Goal: Transaction & Acquisition: Purchase product/service

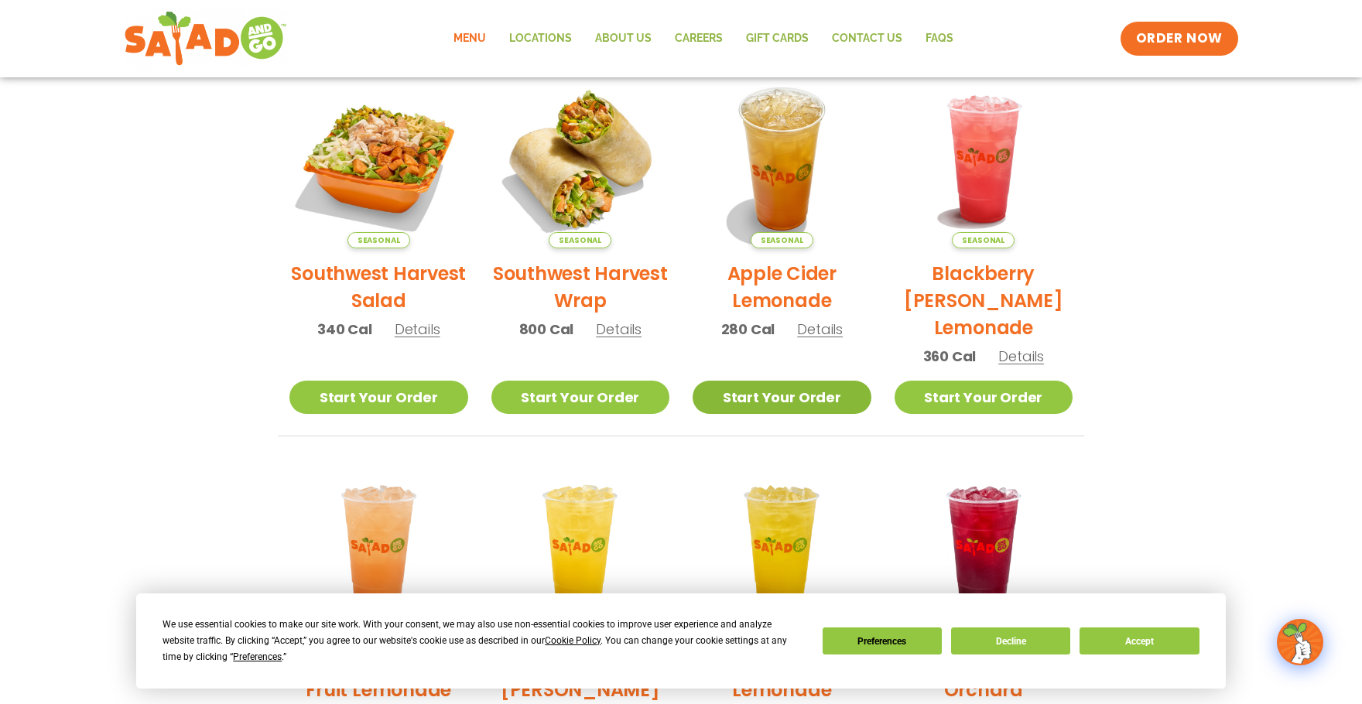
scroll to position [366, 0]
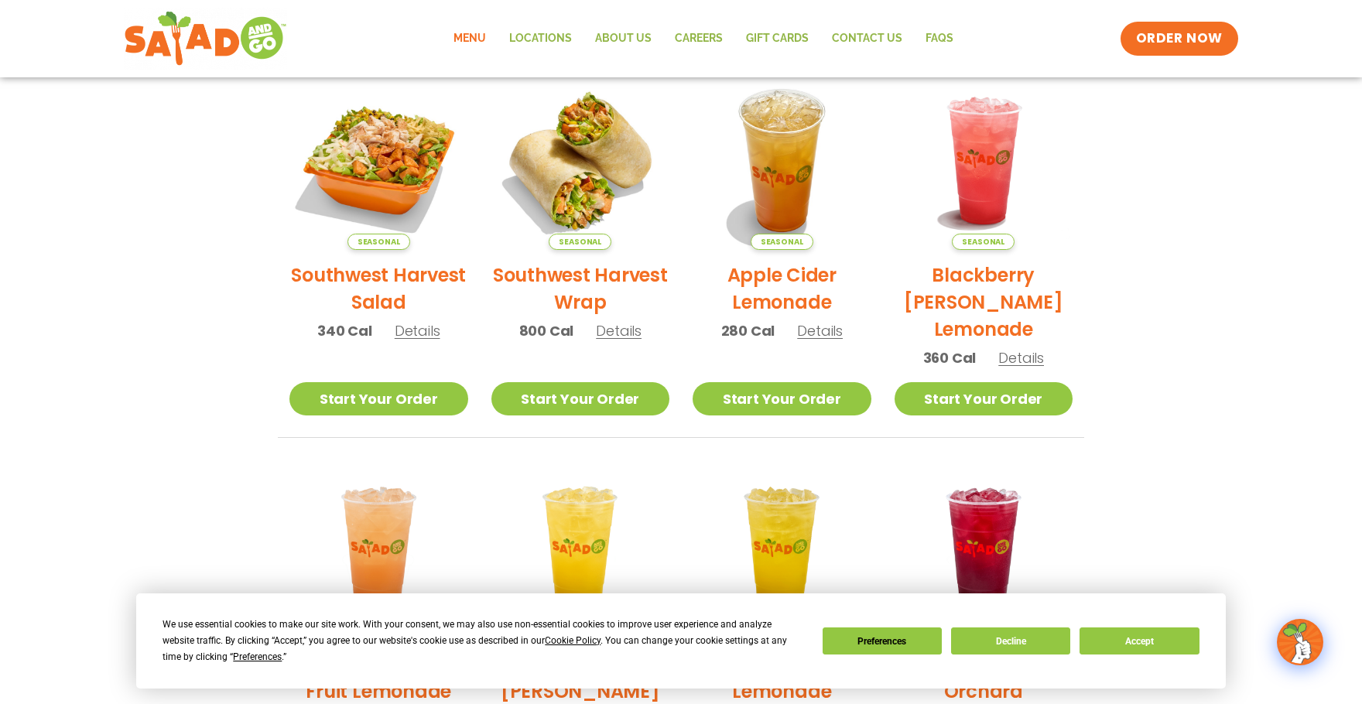
click at [610, 334] on span "Details" at bounding box center [619, 330] width 46 height 19
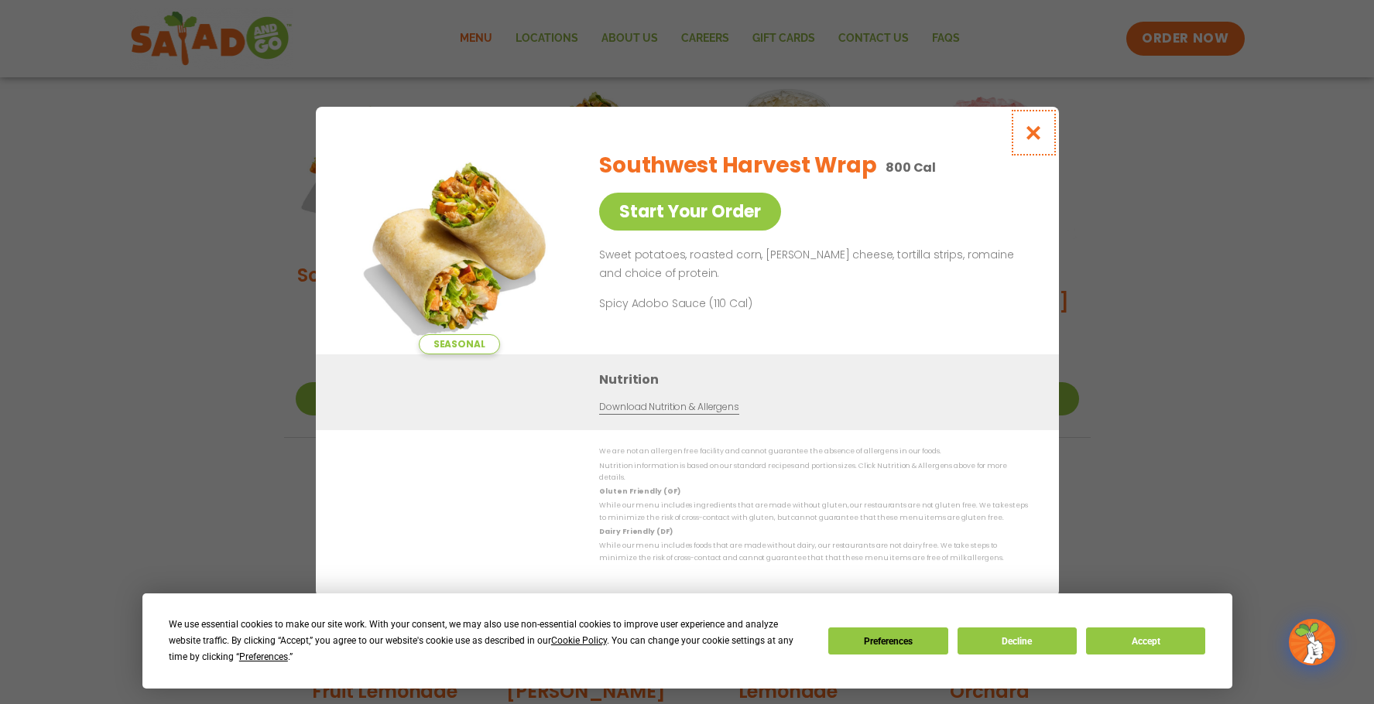
click at [1023, 130] on button "Close modal" at bounding box center [1033, 133] width 50 height 52
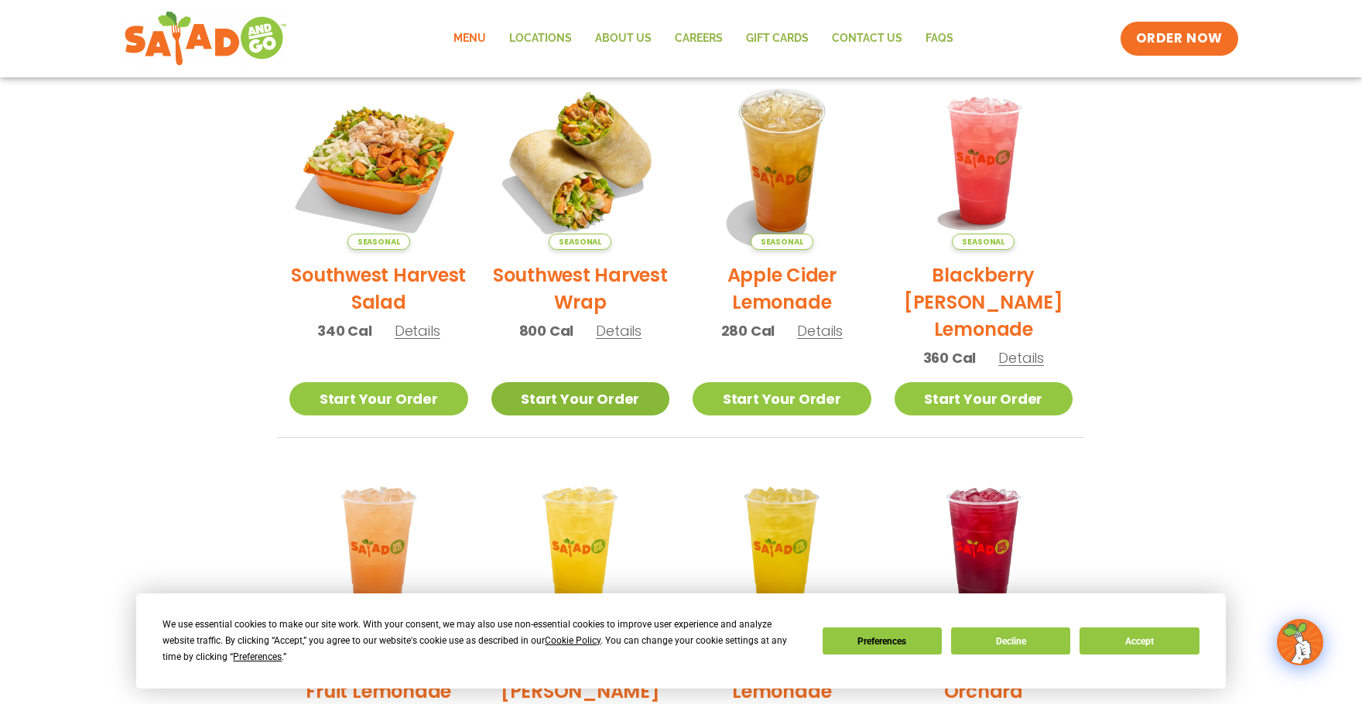
click at [551, 390] on link "Start Your Order" at bounding box center [580, 398] width 179 height 33
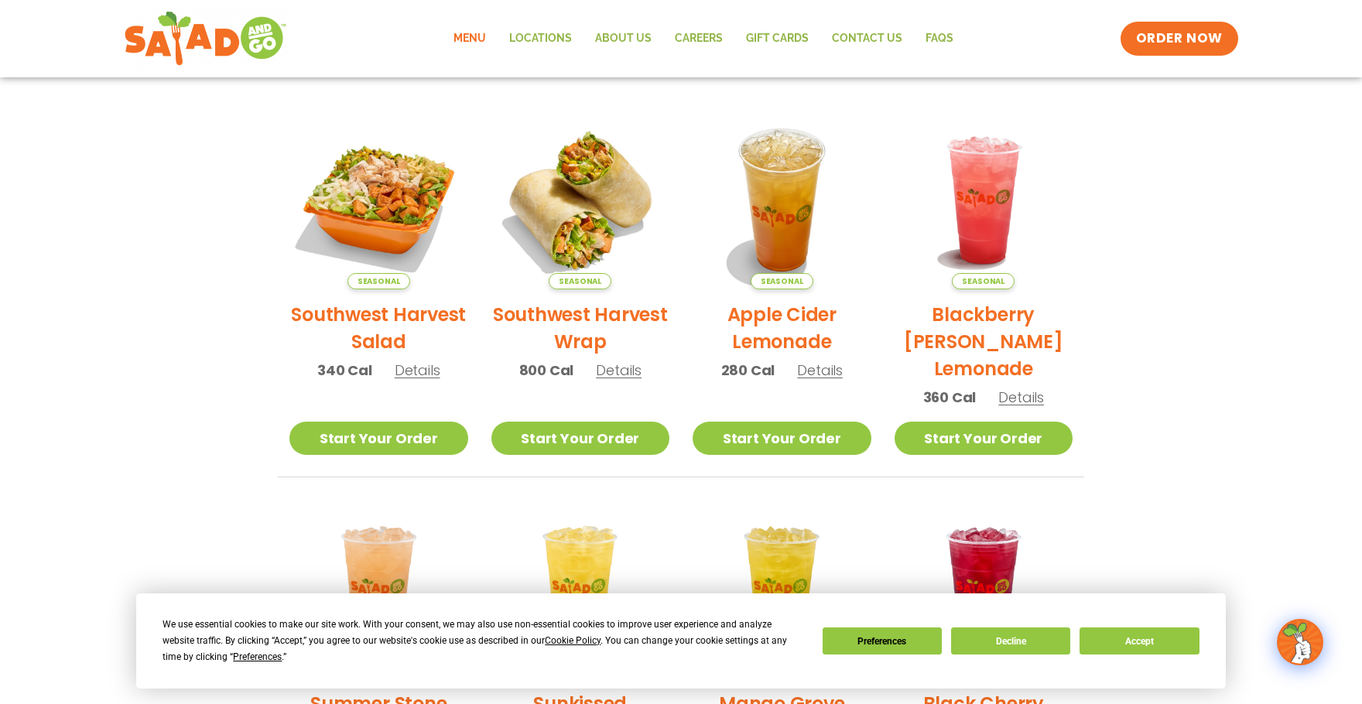
scroll to position [464, 0]
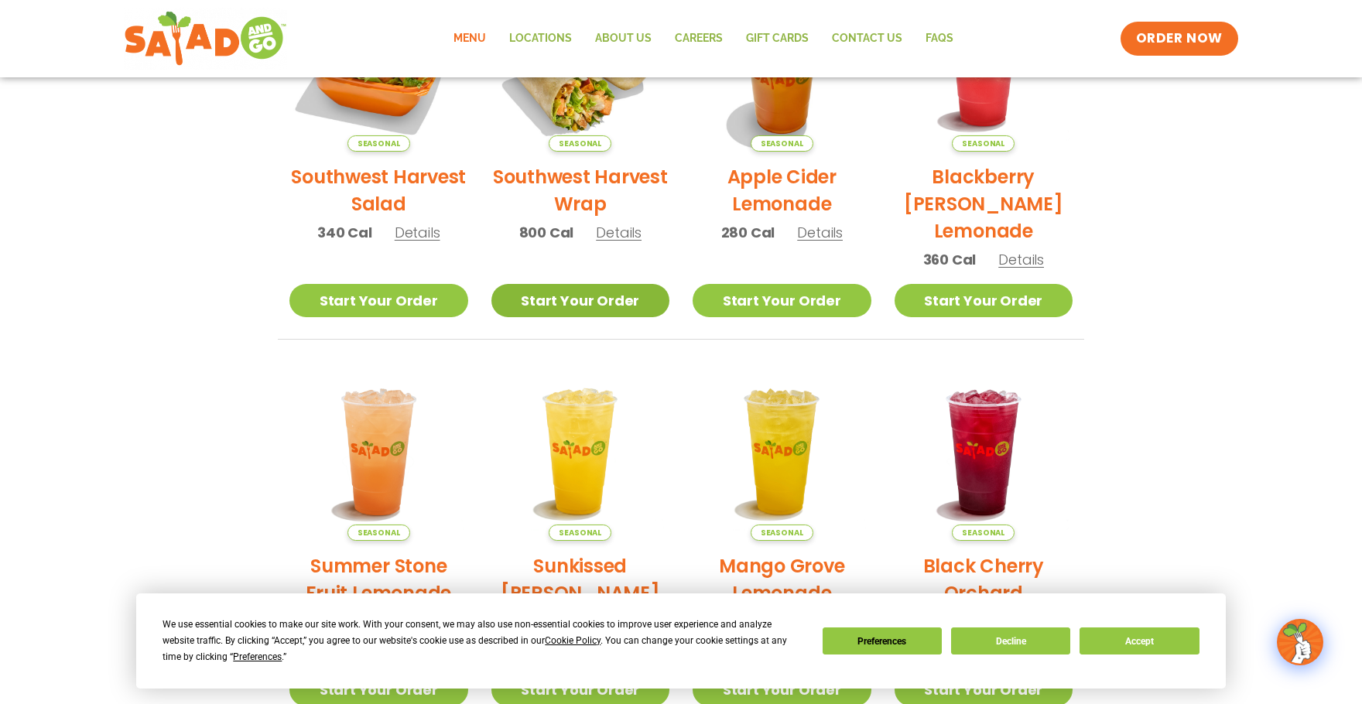
click at [624, 293] on link "Start Your Order" at bounding box center [580, 300] width 179 height 33
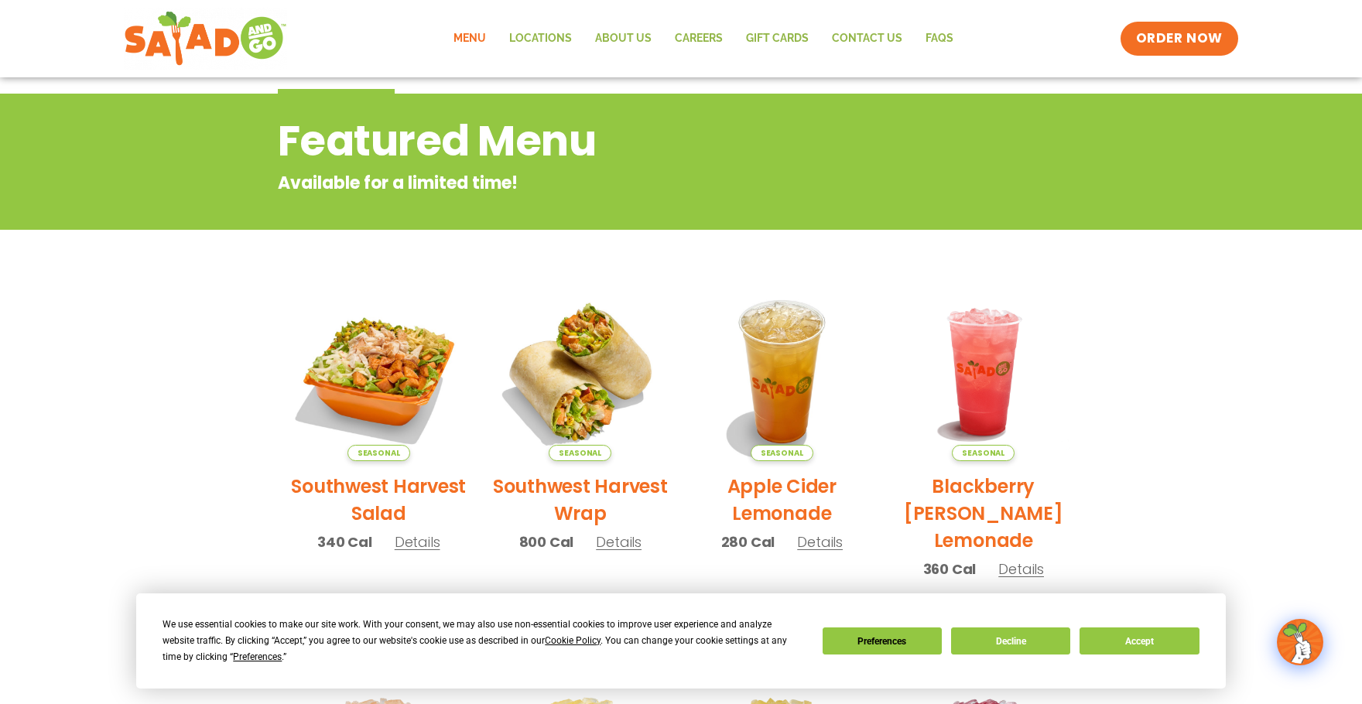
scroll to position [310, 0]
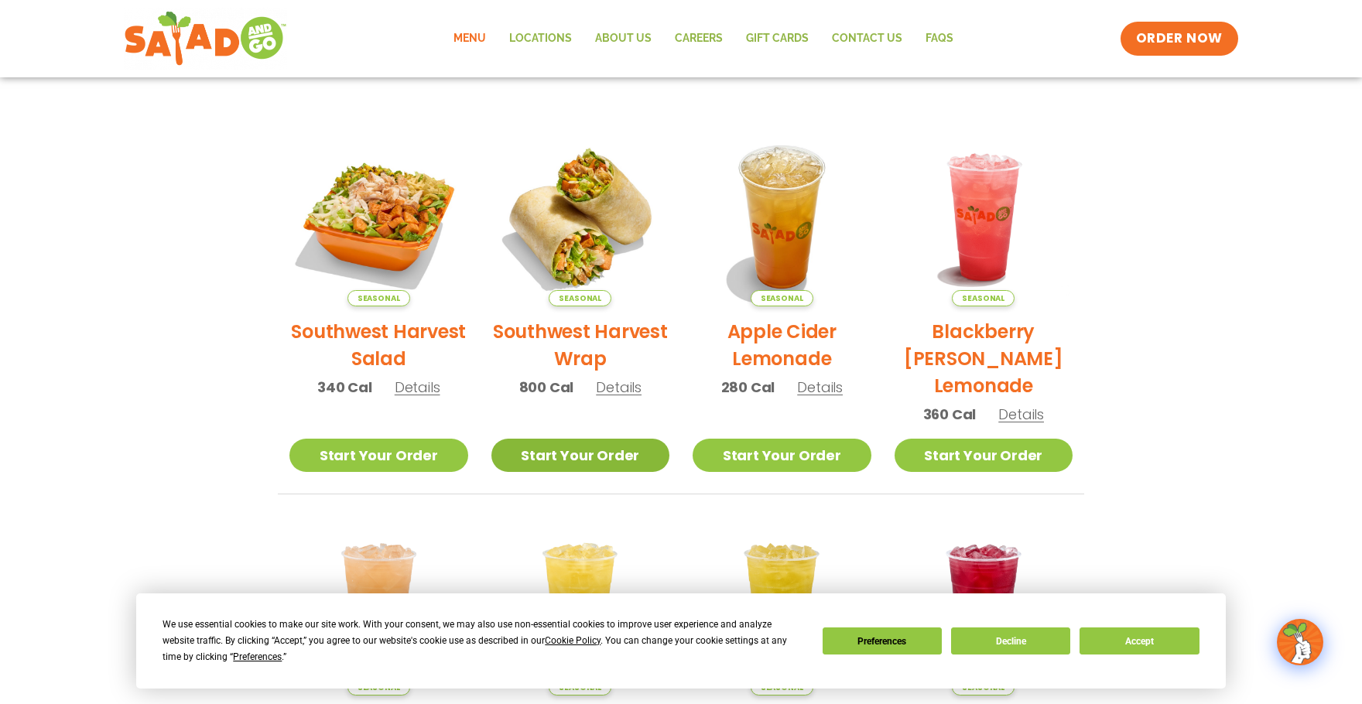
click at [617, 452] on link "Start Your Order" at bounding box center [580, 455] width 179 height 33
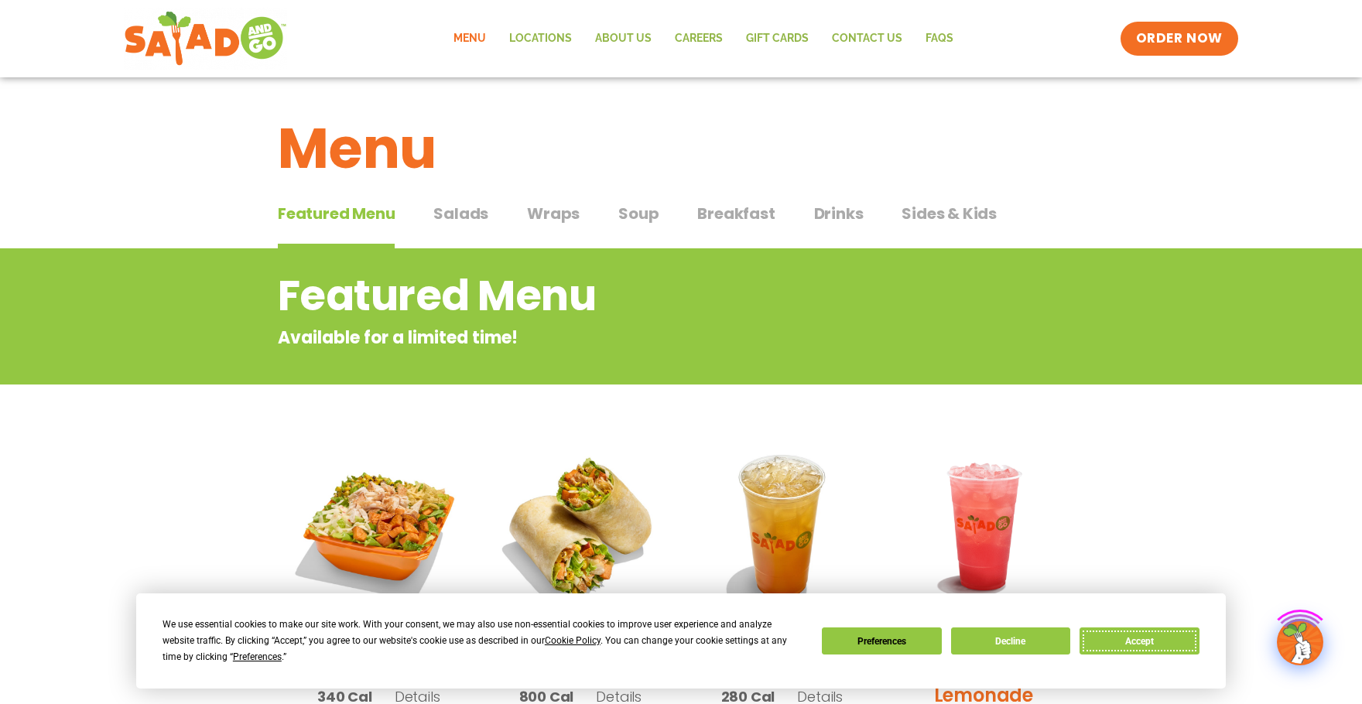
click at [1145, 650] on button "Accept" at bounding box center [1139, 641] width 119 height 27
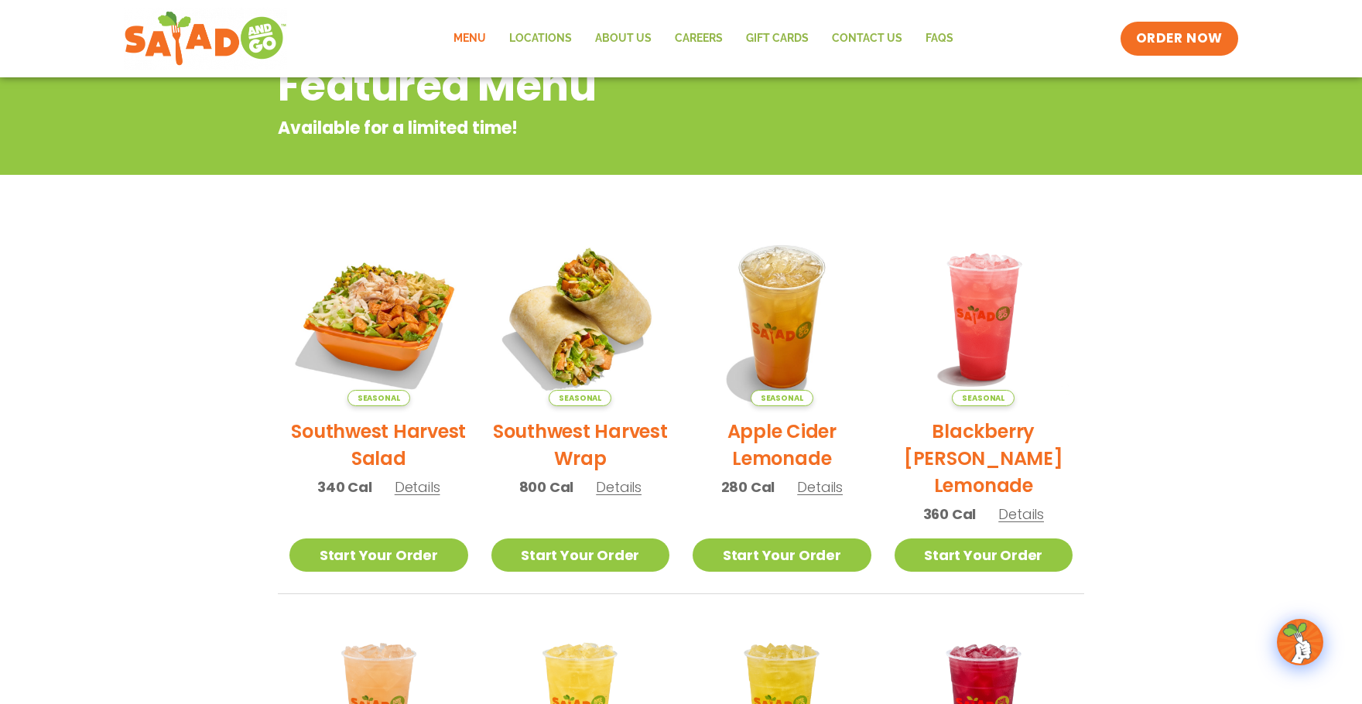
scroll to position [232, 0]
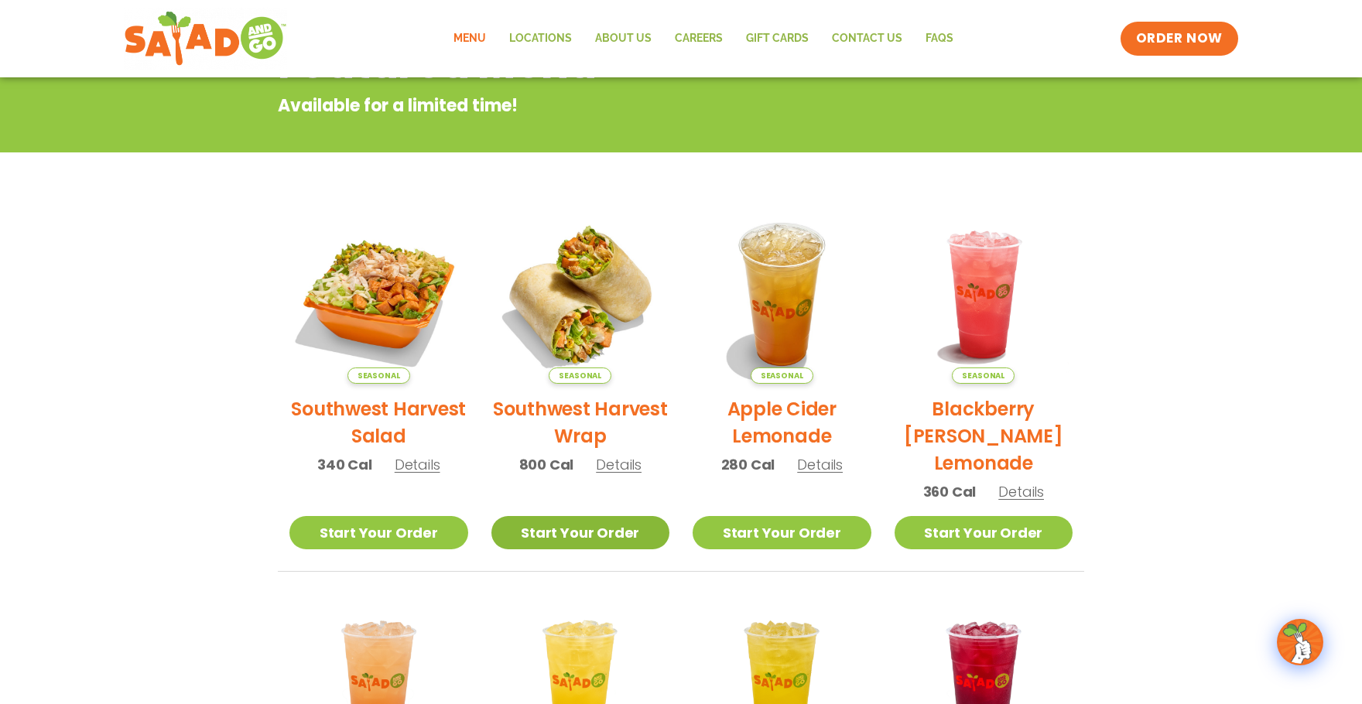
click at [632, 516] on link "Start Your Order" at bounding box center [580, 532] width 179 height 33
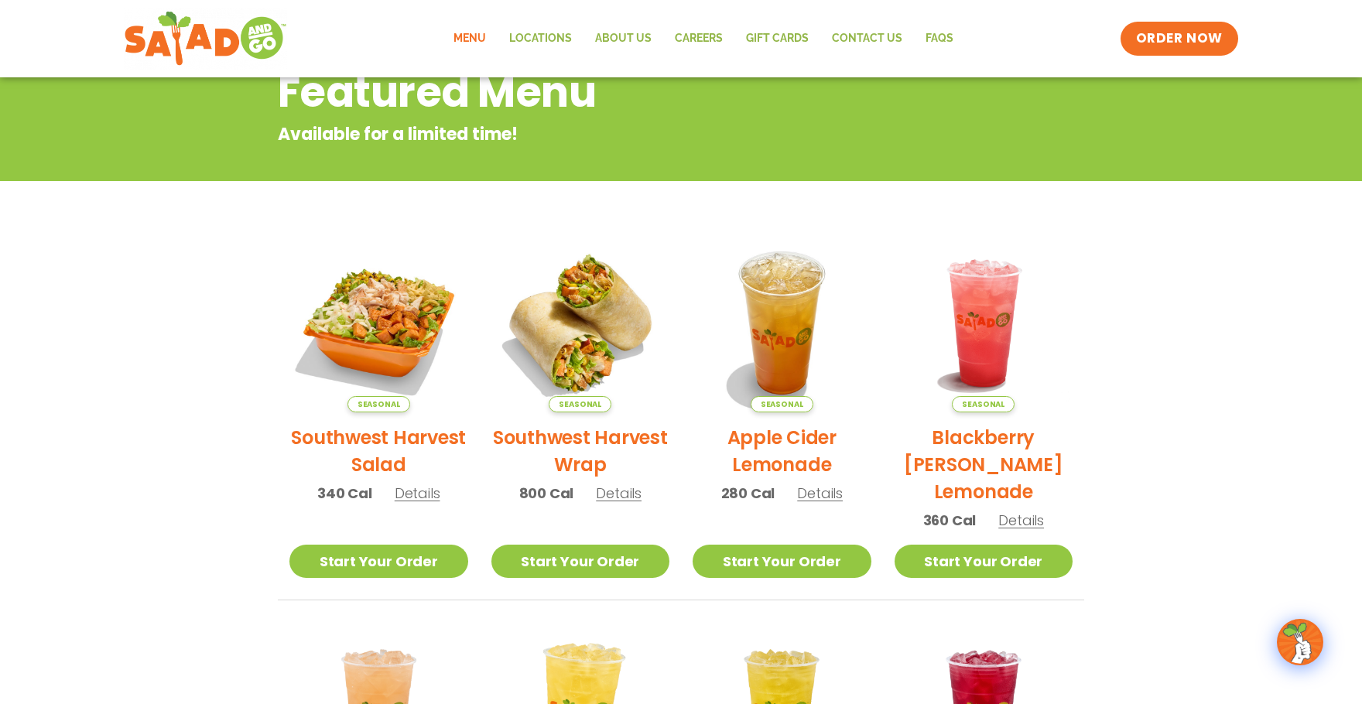
scroll to position [289, 0]
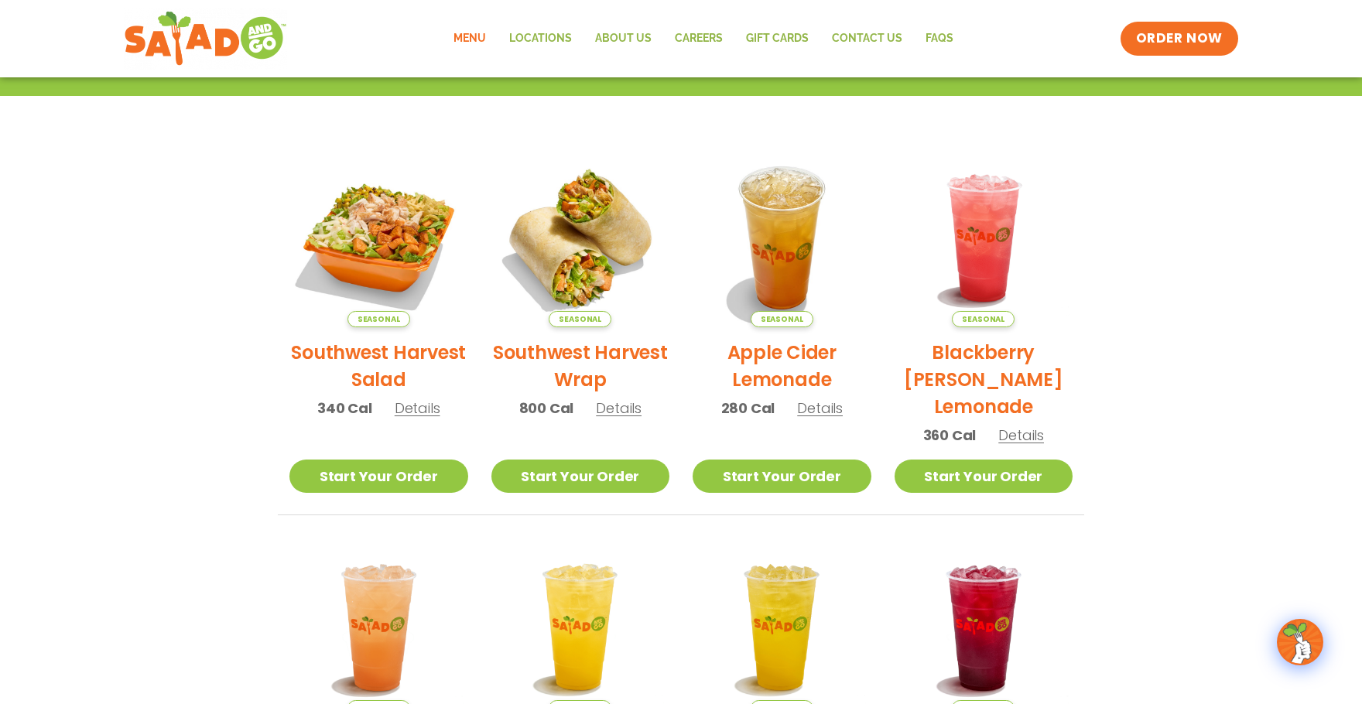
click at [618, 407] on span "Details" at bounding box center [619, 408] width 46 height 19
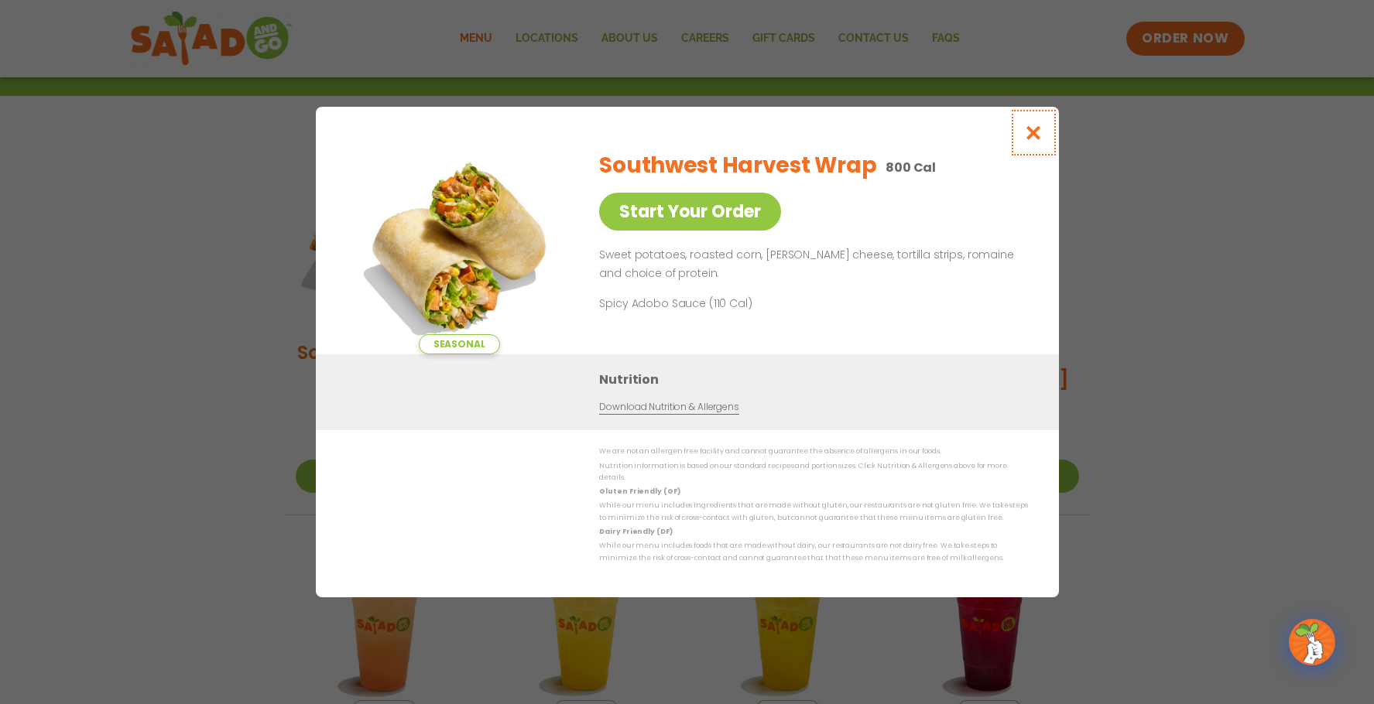
click at [1032, 135] on icon "Close modal" at bounding box center [1032, 133] width 19 height 16
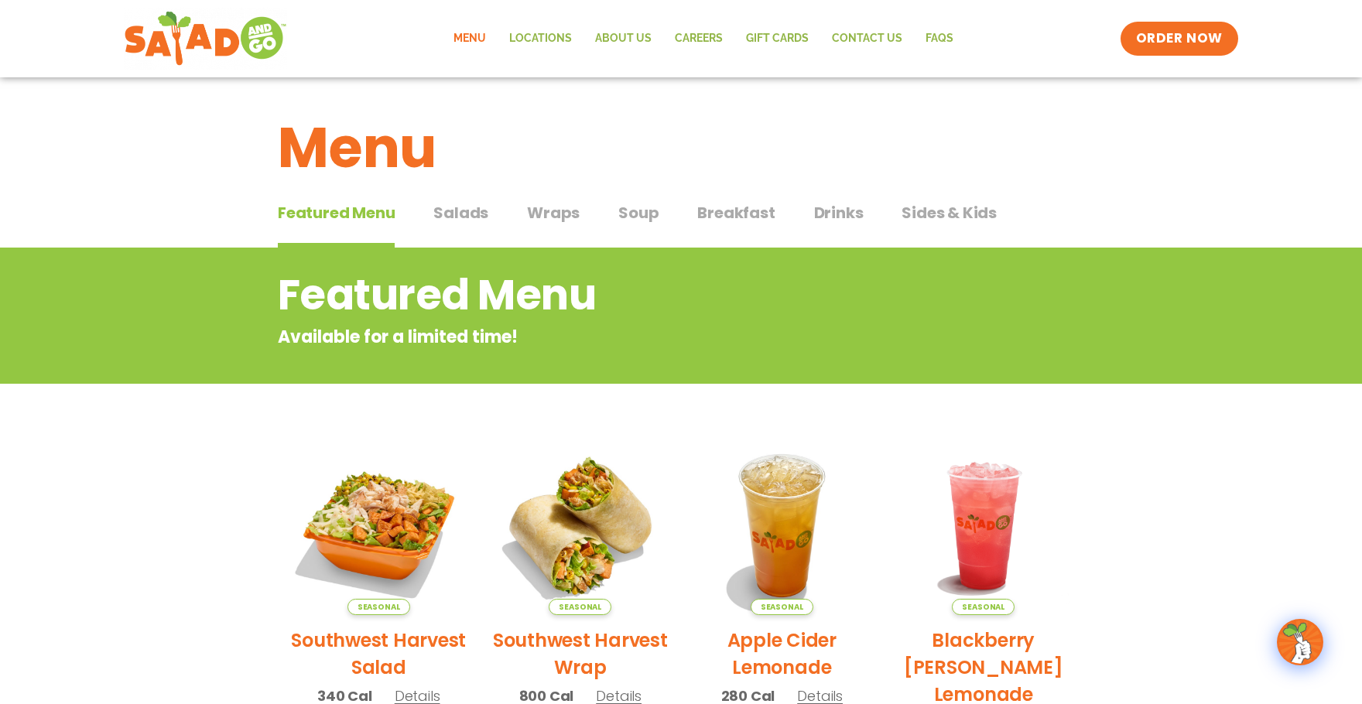
scroll to position [0, 0]
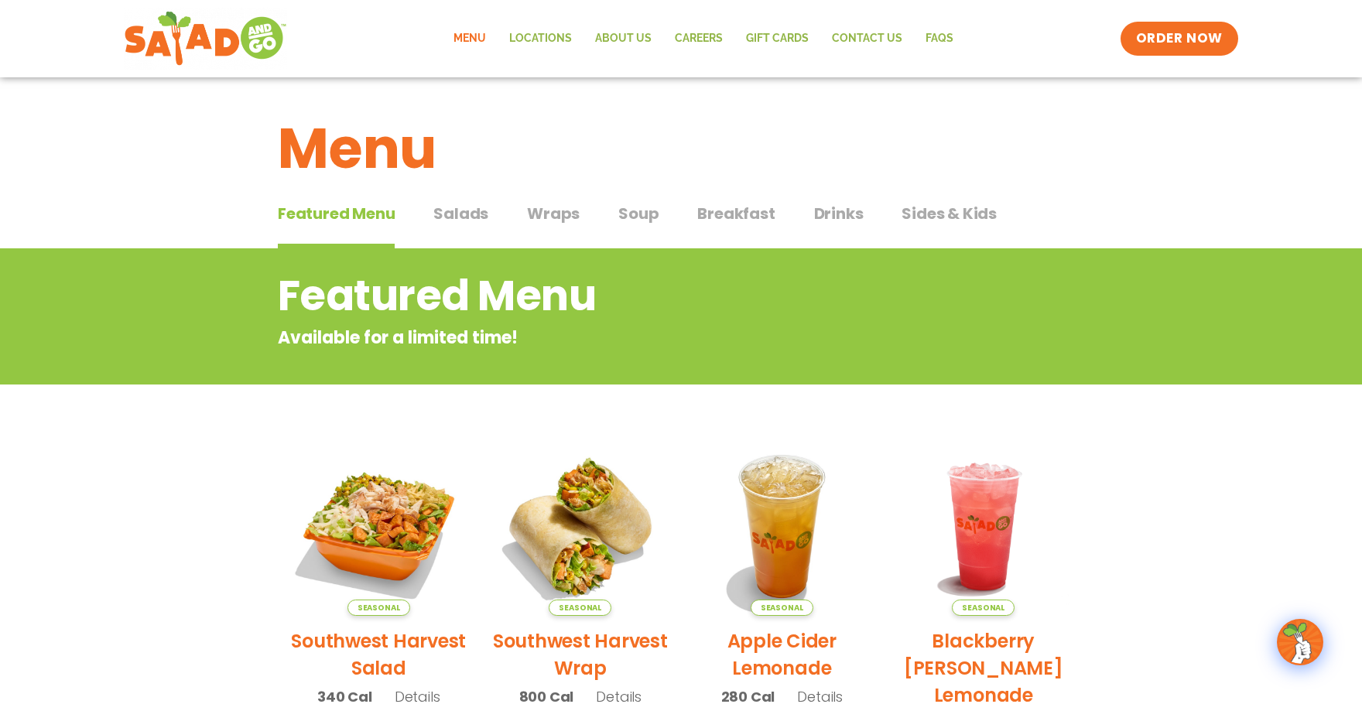
click at [451, 218] on span "Salads" at bounding box center [460, 213] width 55 height 23
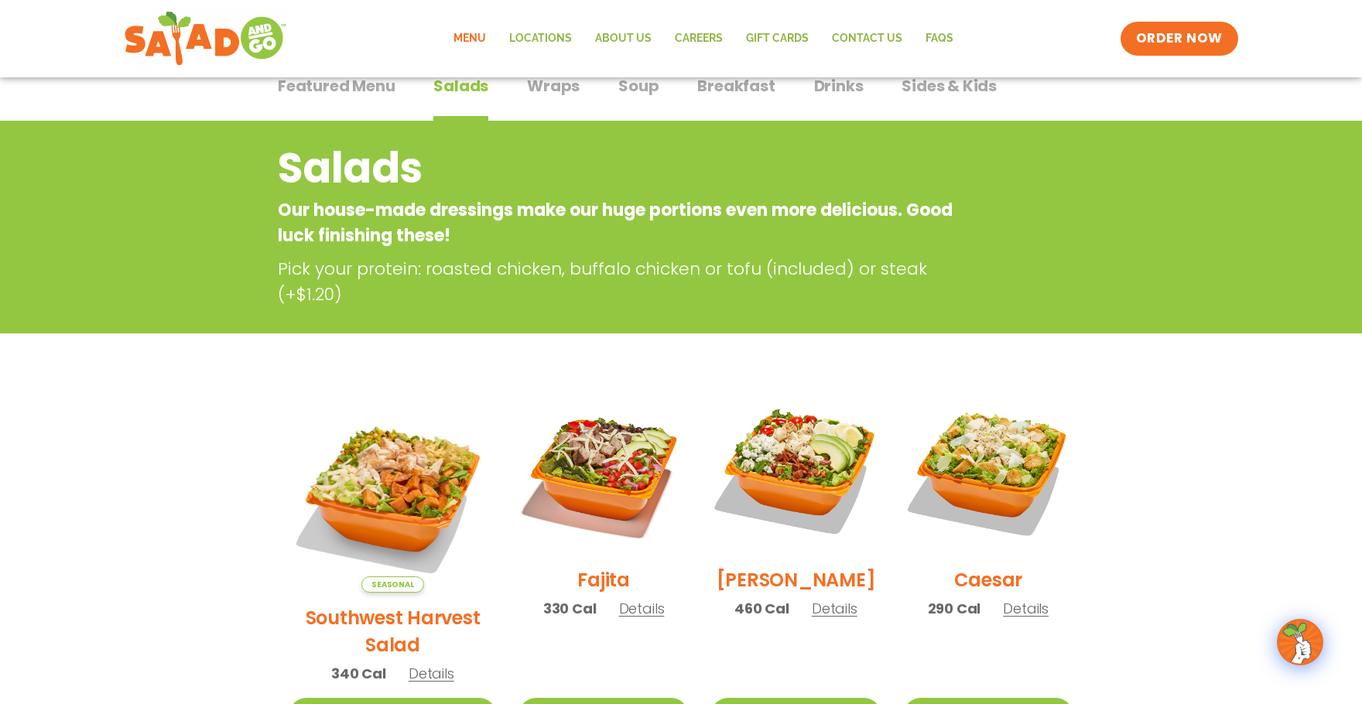
scroll to position [310, 0]
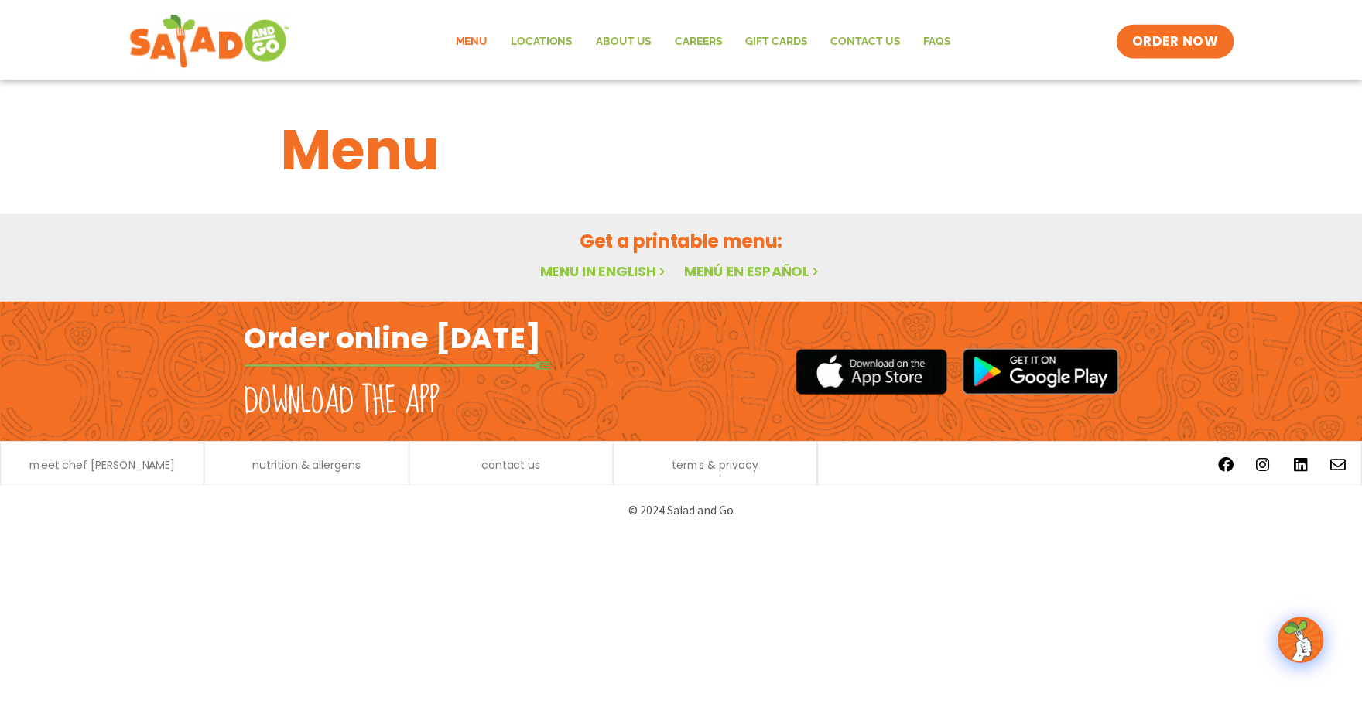
scroll to position [366, 0]
